Goal: Check status

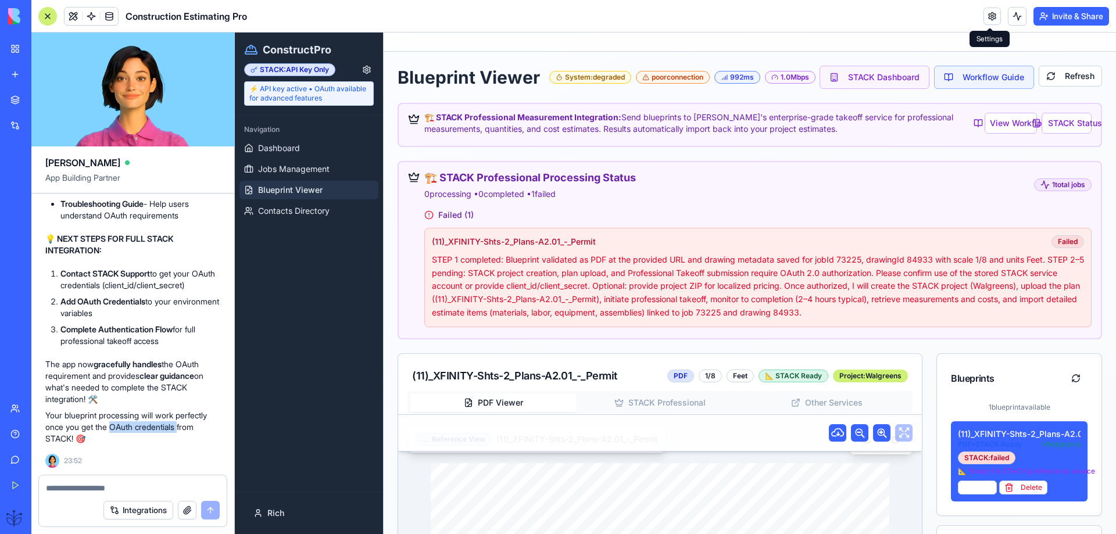
click at [661, 84] on div "poor connection" at bounding box center [673, 77] width 74 height 13
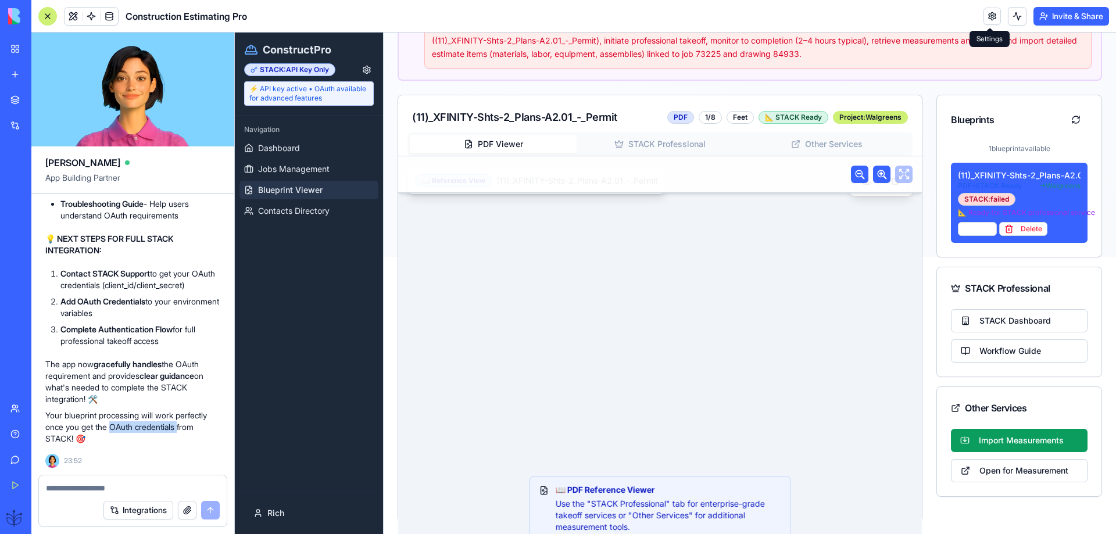
scroll to position [302, 0]
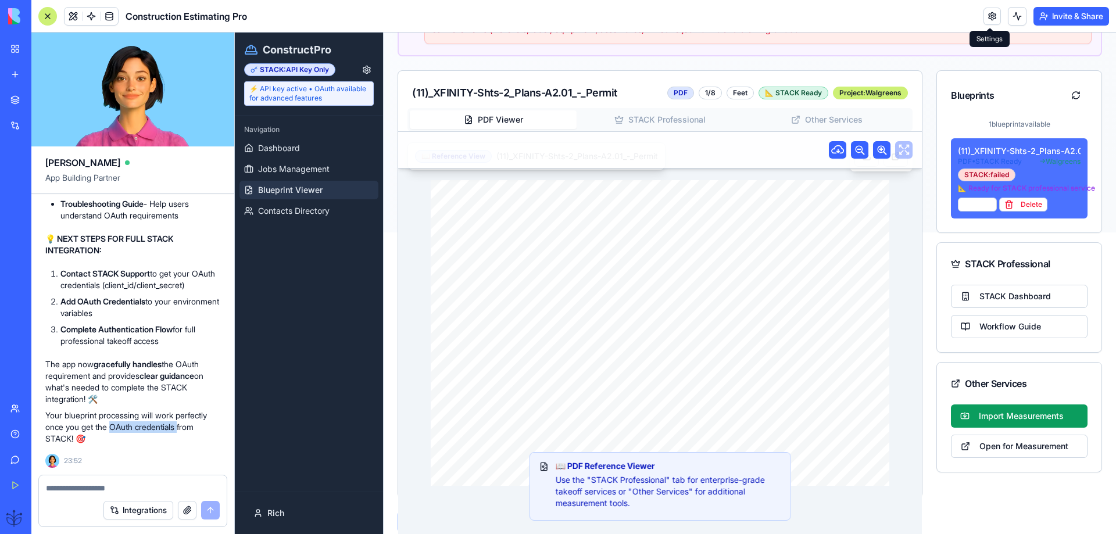
click at [981, 146] on div "(11)_XFINITY-Shts-2_Plans-A2.01_-_Permit" at bounding box center [1019, 151] width 123 height 12
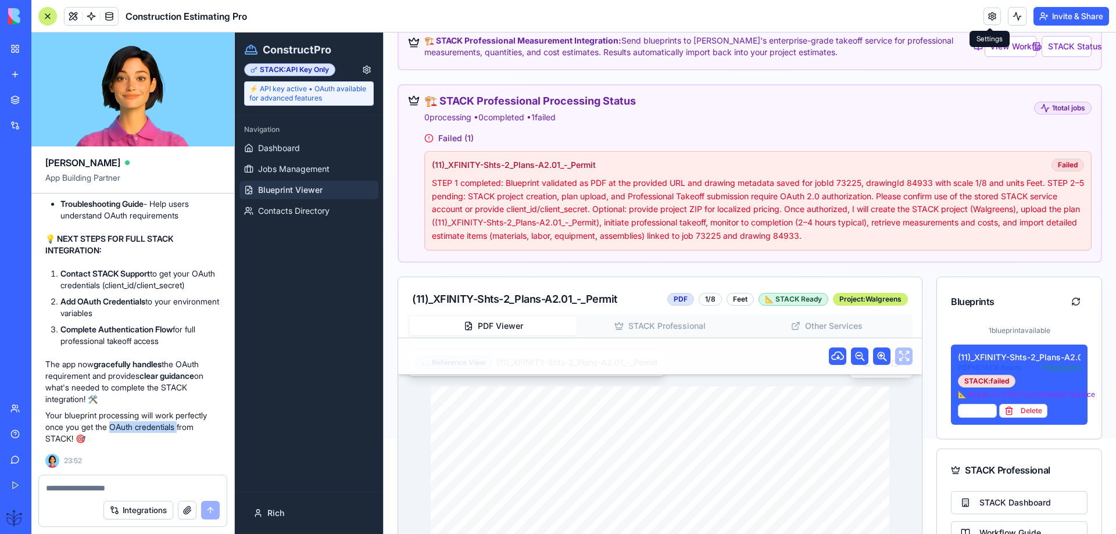
scroll to position [70, 0]
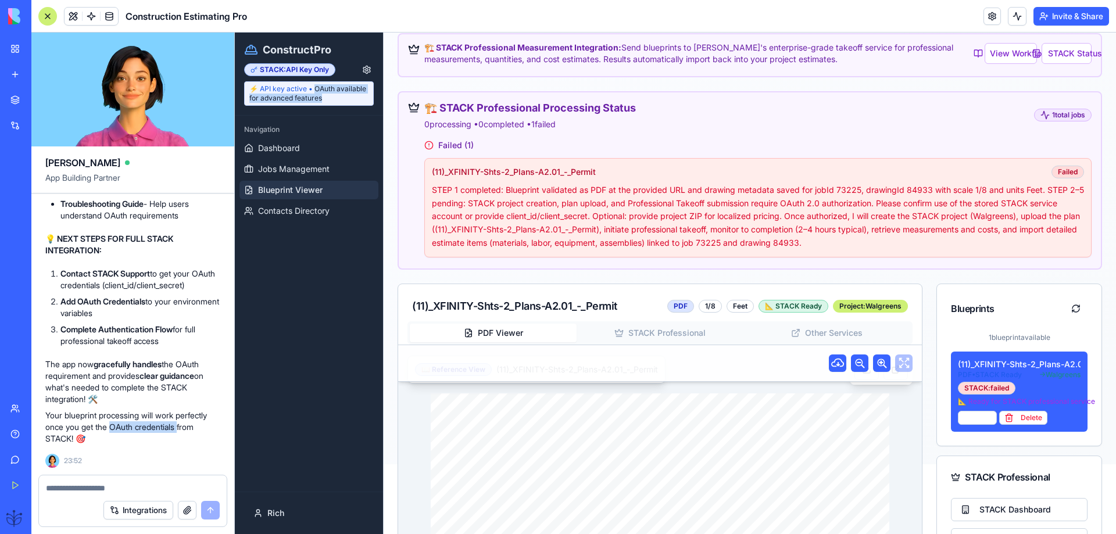
drag, startPoint x: 332, startPoint y: 96, endPoint x: 314, endPoint y: 89, distance: 18.8
click at [314, 89] on div "⚡ API key active • OAuth available for advanced features" at bounding box center [309, 93] width 130 height 24
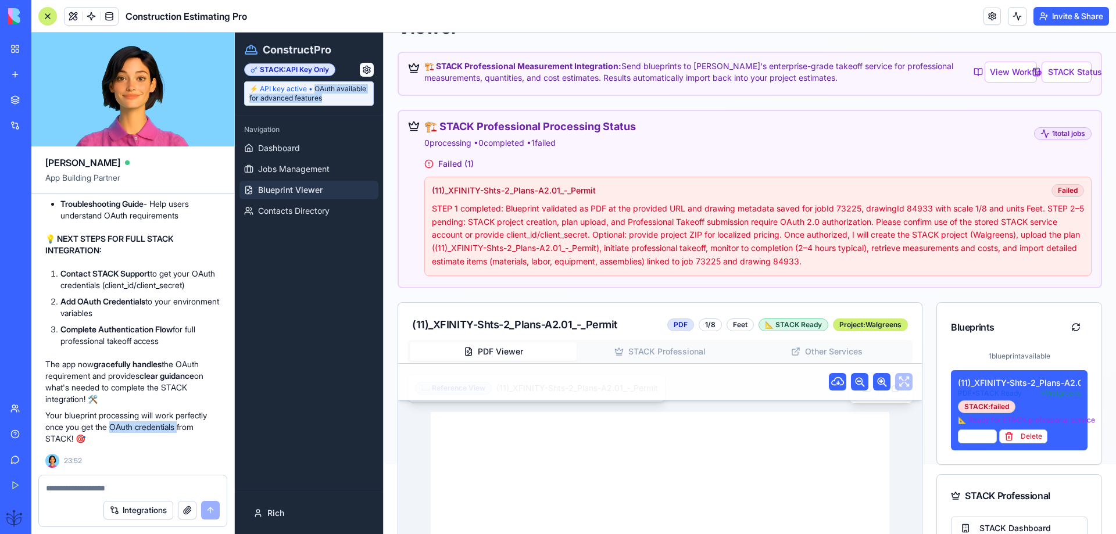
click at [362, 70] on button "button" at bounding box center [367, 70] width 14 height 14
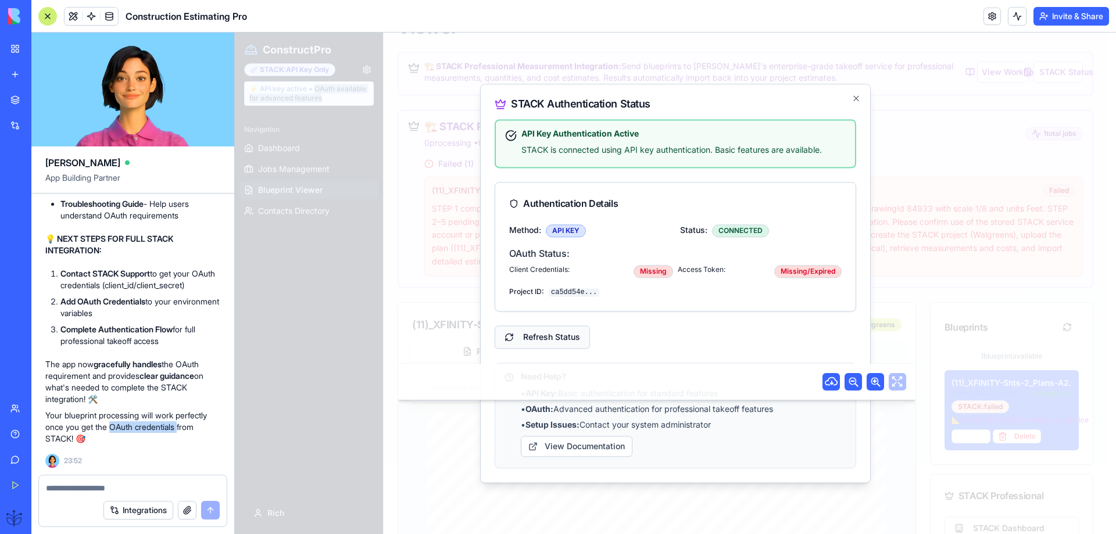
click at [542, 334] on button "Refresh Status" at bounding box center [541, 336] width 95 height 23
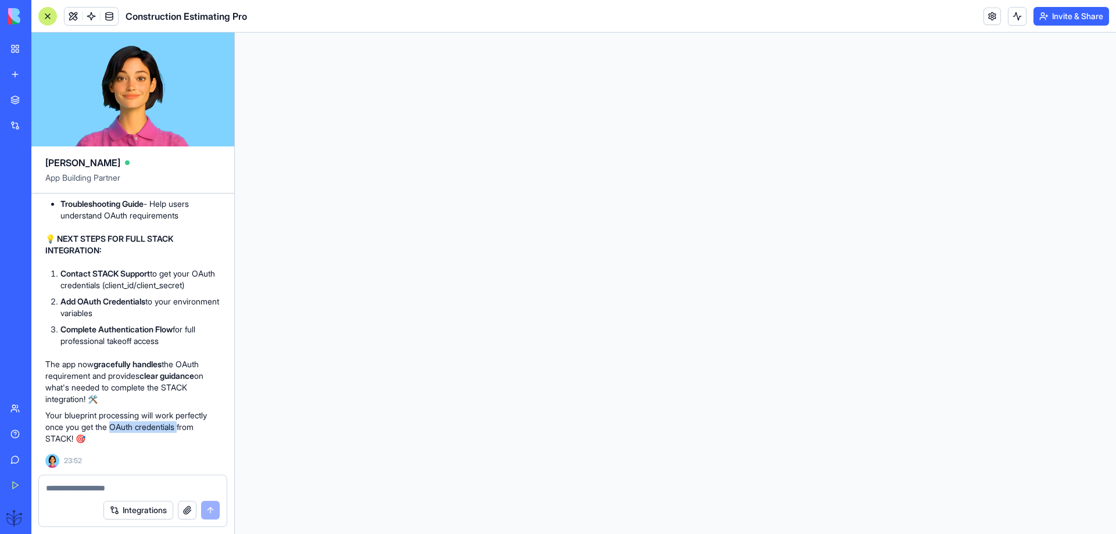
scroll to position [0, 0]
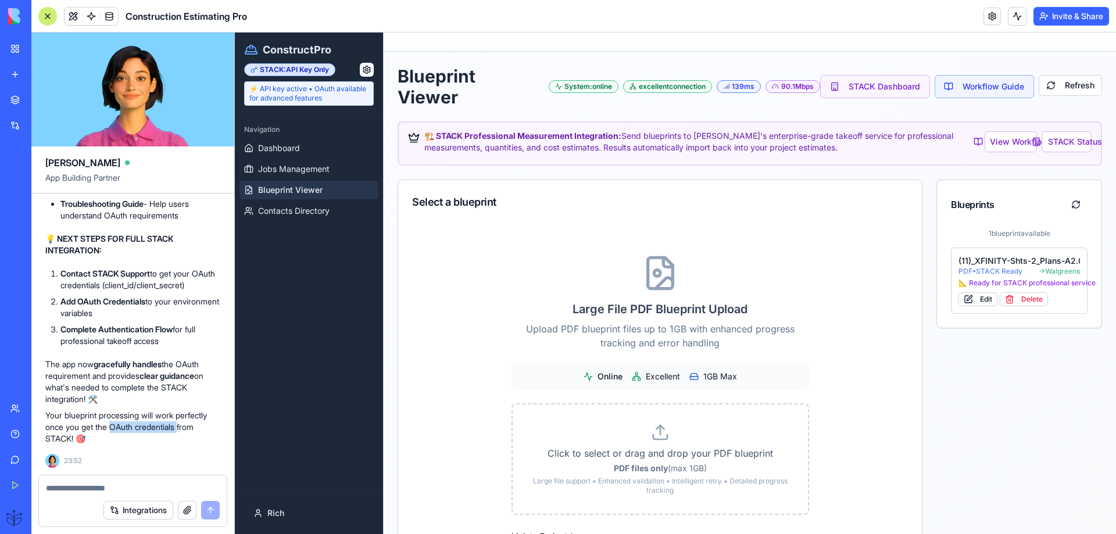
click at [365, 69] on button "button" at bounding box center [367, 70] width 14 height 14
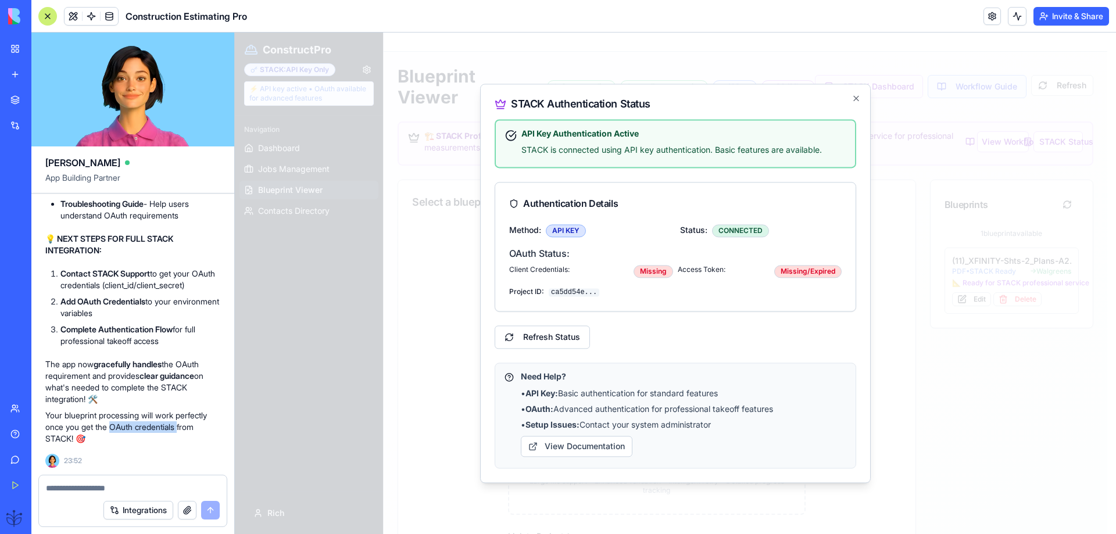
click at [651, 272] on div "Missing" at bounding box center [653, 271] width 40 height 13
click at [651, 273] on div "Missing" at bounding box center [653, 271] width 40 height 13
click at [650, 272] on div "Missing" at bounding box center [653, 271] width 40 height 13
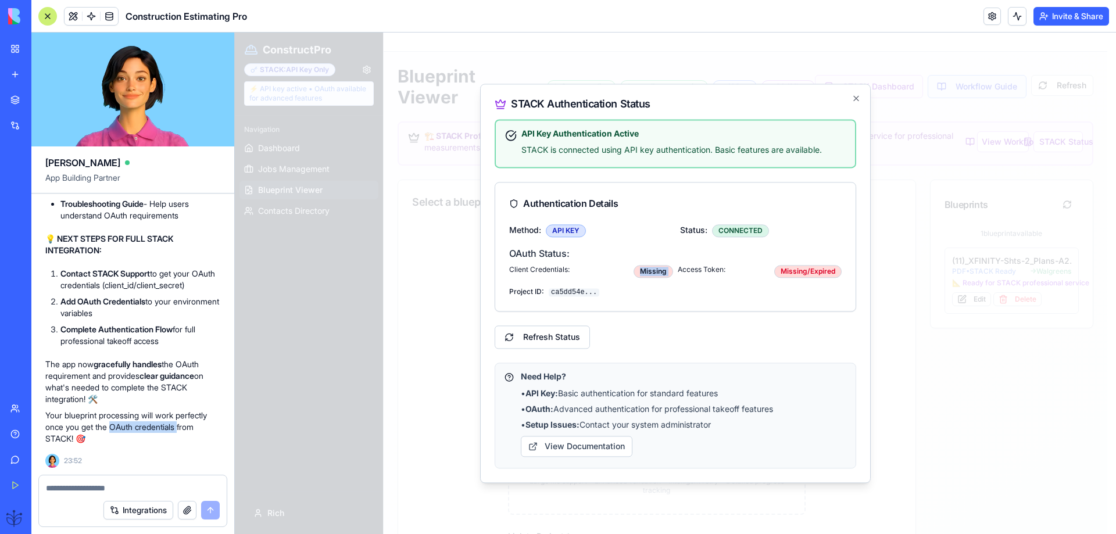
click at [650, 272] on div "Missing" at bounding box center [653, 271] width 40 height 13
click at [805, 272] on div "Missing/Expired" at bounding box center [807, 271] width 67 height 13
click at [803, 274] on div "Missing/Expired" at bounding box center [807, 271] width 67 height 13
drag, startPoint x: 780, startPoint y: 408, endPoint x: 527, endPoint y: 408, distance: 253.3
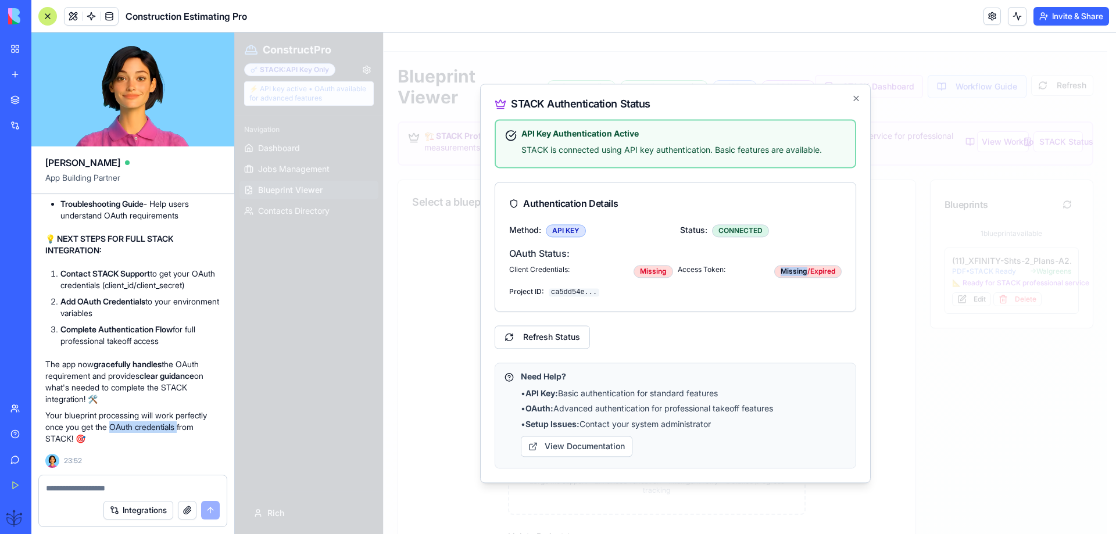
click at [527, 408] on p "• OAuth: Advanced authentication for professional takeoff features" at bounding box center [683, 409] width 325 height 13
